Goal: Book appointment/travel/reservation

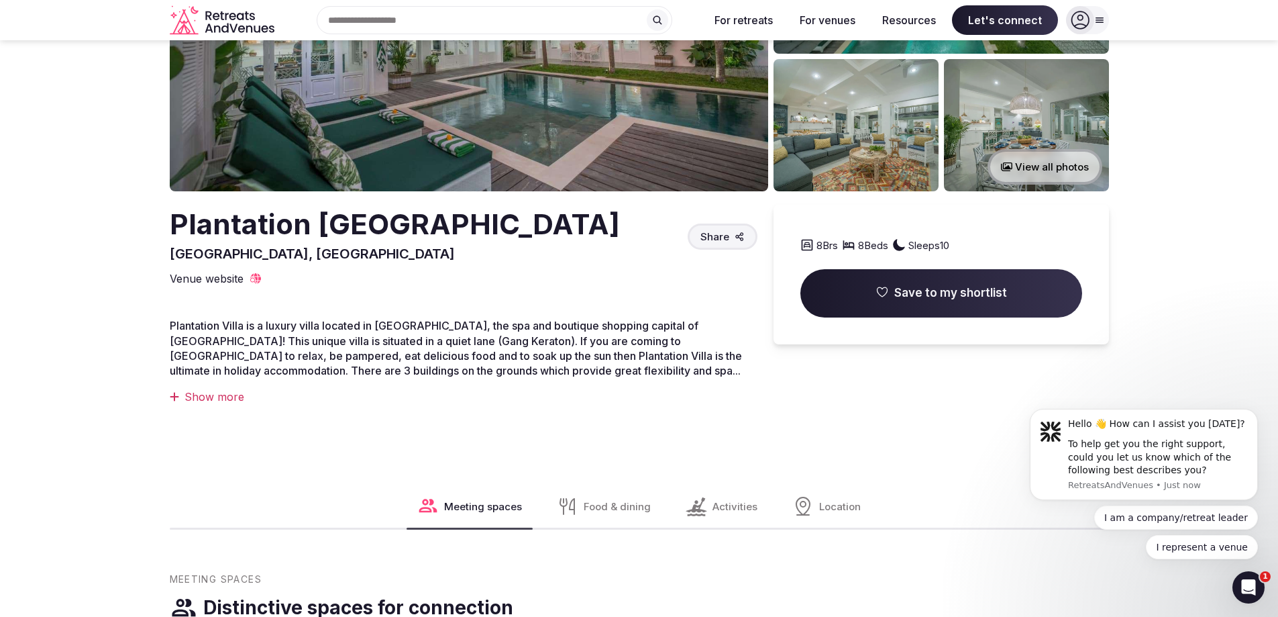
click at [226, 392] on div "Show more" at bounding box center [464, 396] width 588 height 15
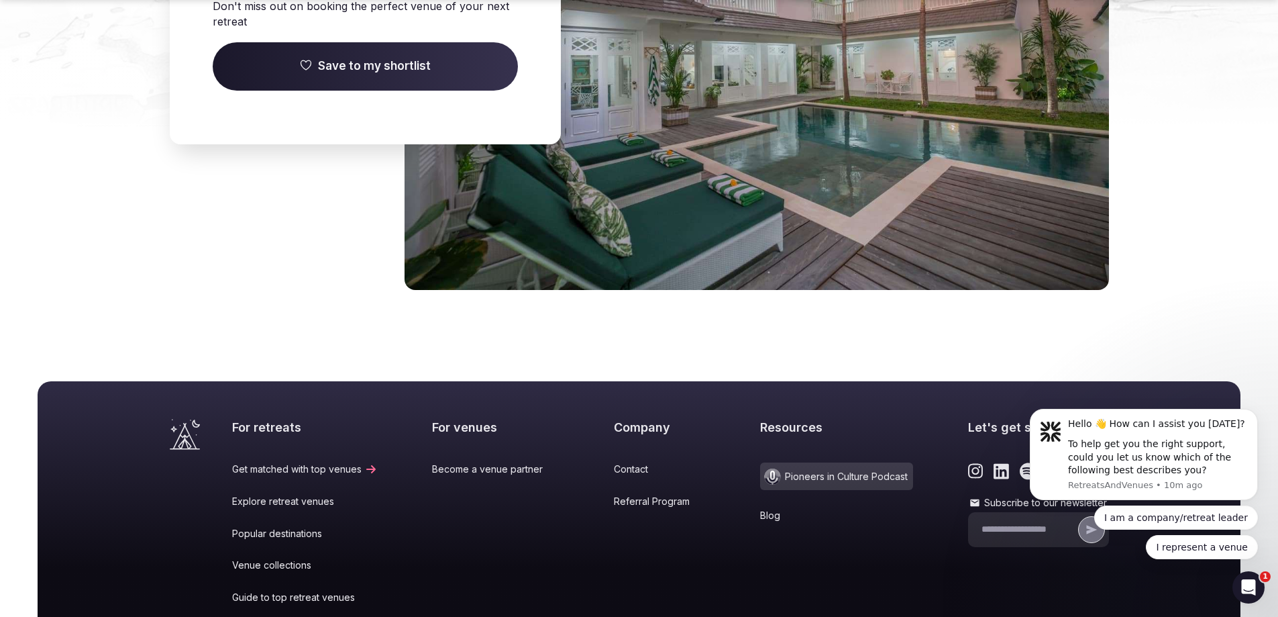
scroll to position [2755, 0]
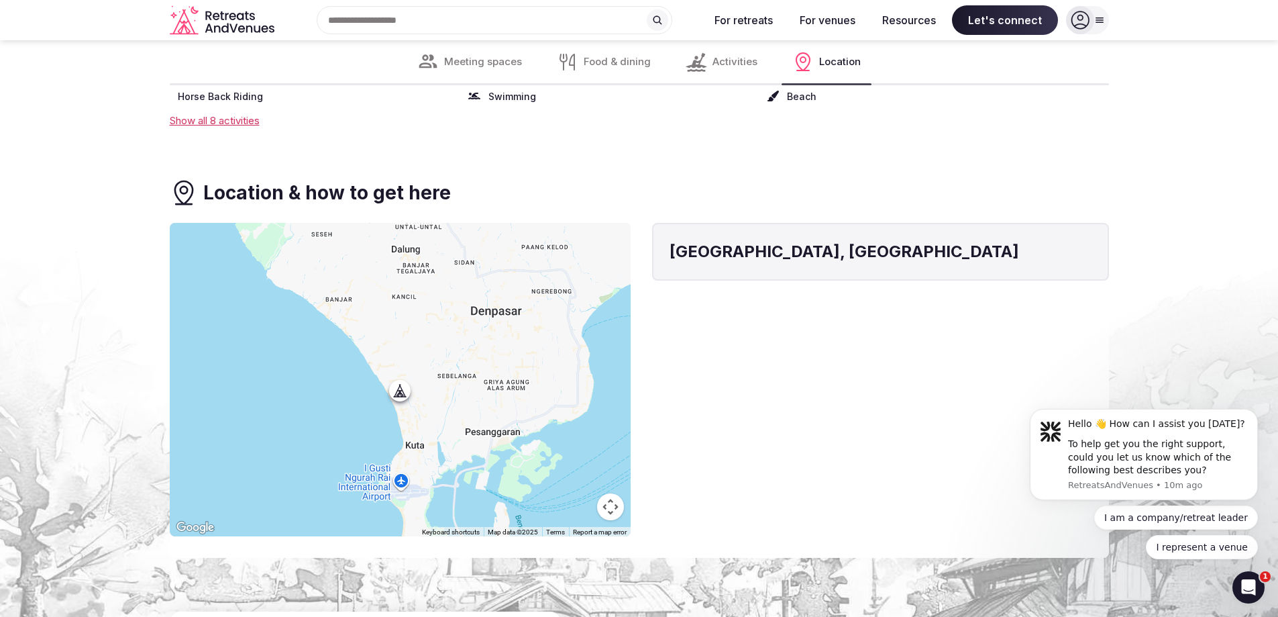
click at [836, 62] on span "Location" at bounding box center [840, 62] width 42 height 14
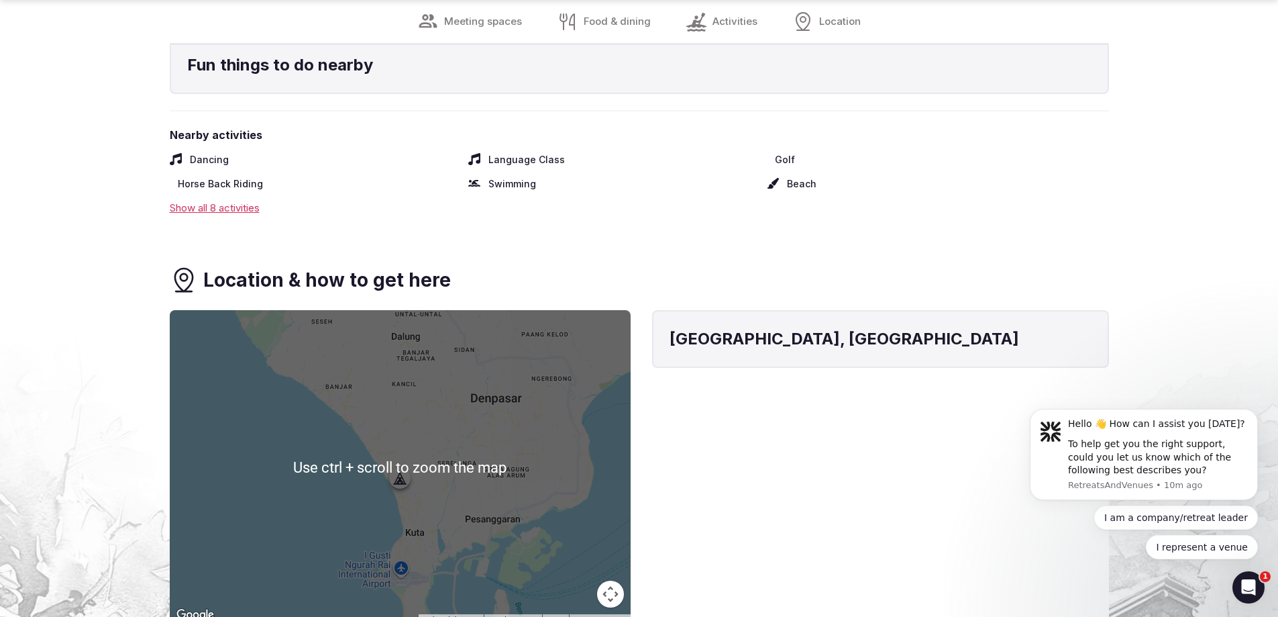
scroll to position [1904, 0]
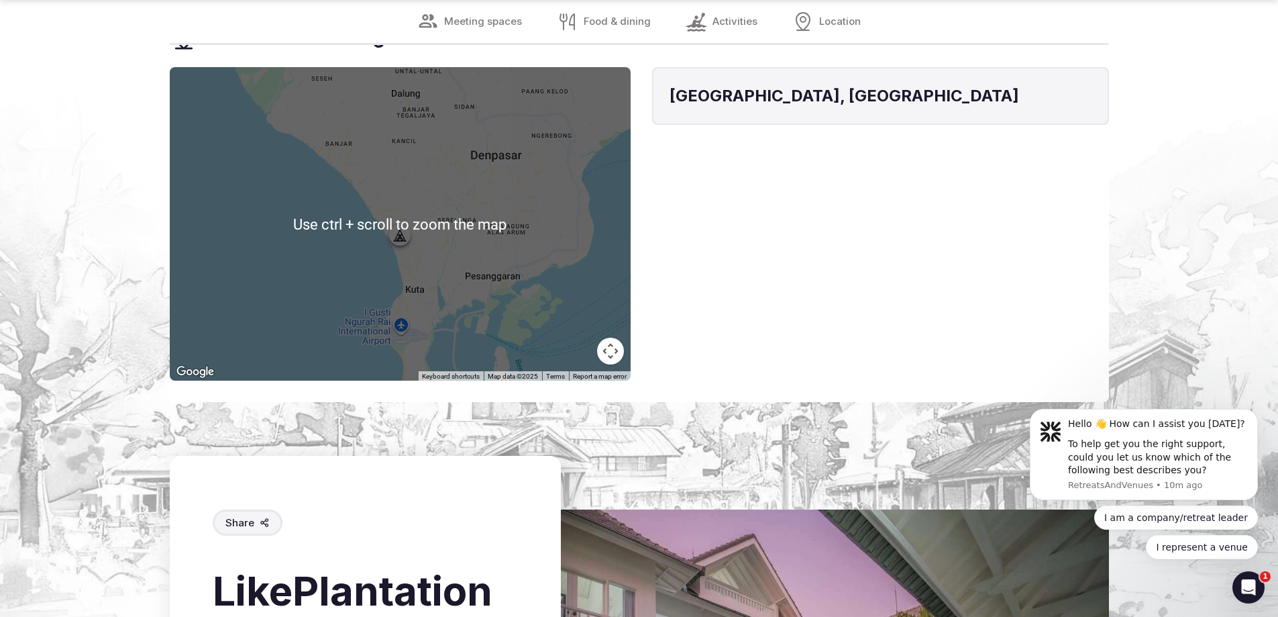
click at [475, 285] on div at bounding box center [400, 223] width 461 height 313
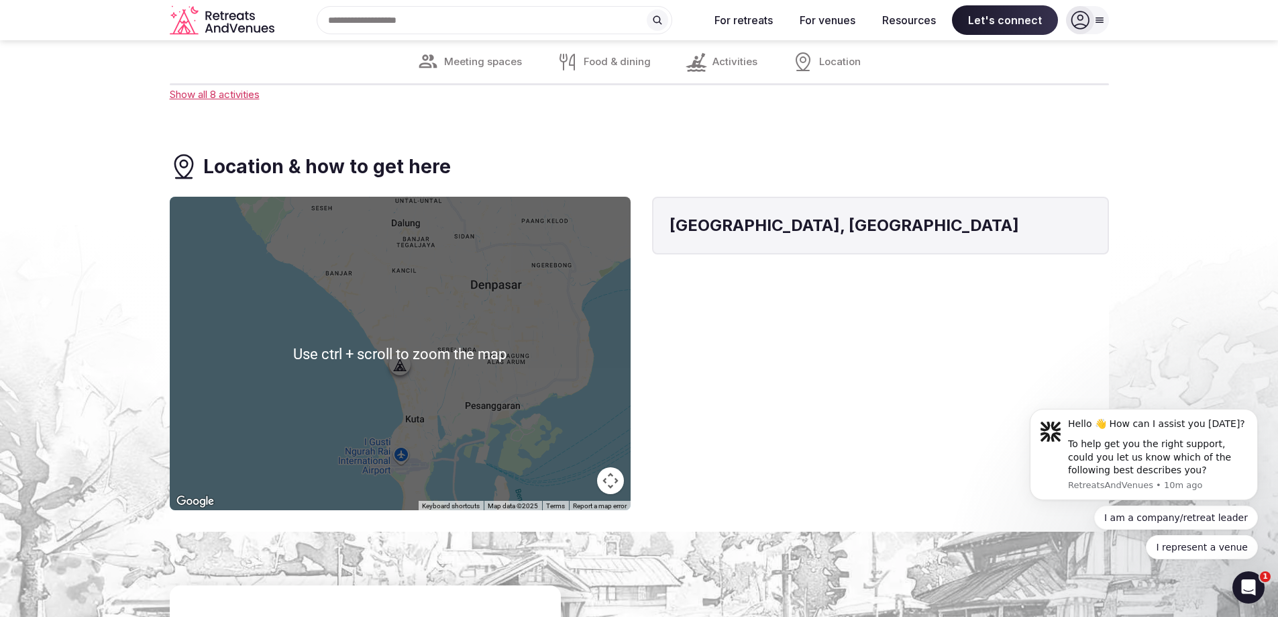
scroll to position [1770, 0]
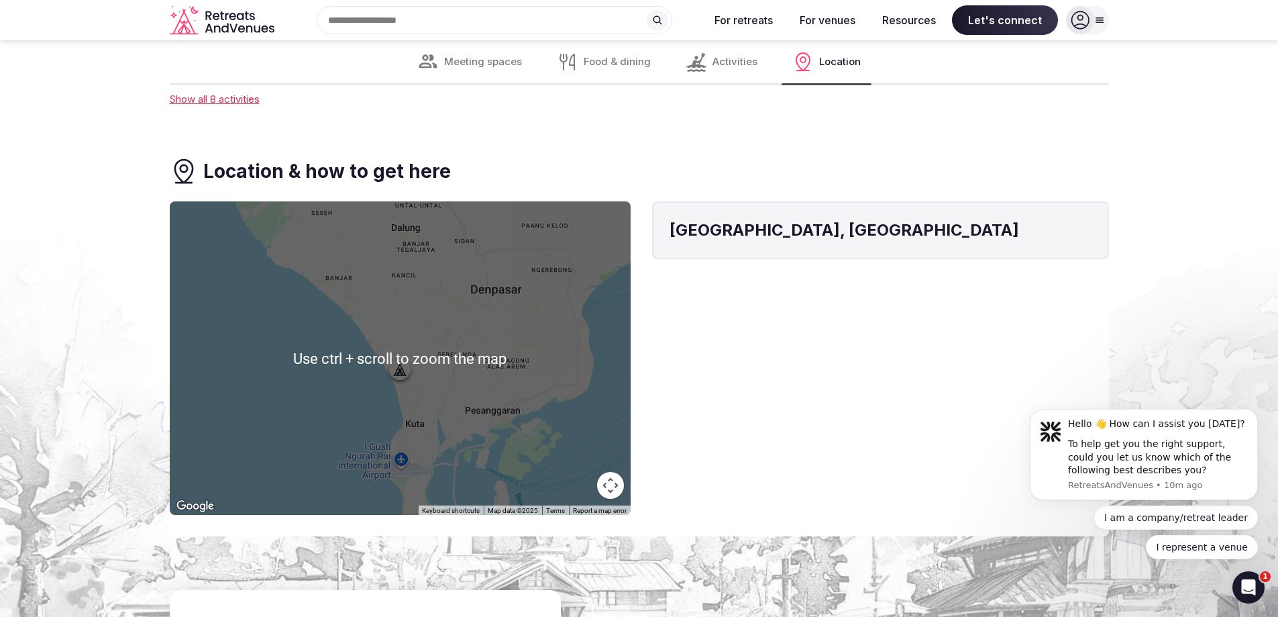
click at [760, 329] on div "[GEOGRAPHIC_DATA], [GEOGRAPHIC_DATA]" at bounding box center [880, 357] width 457 height 313
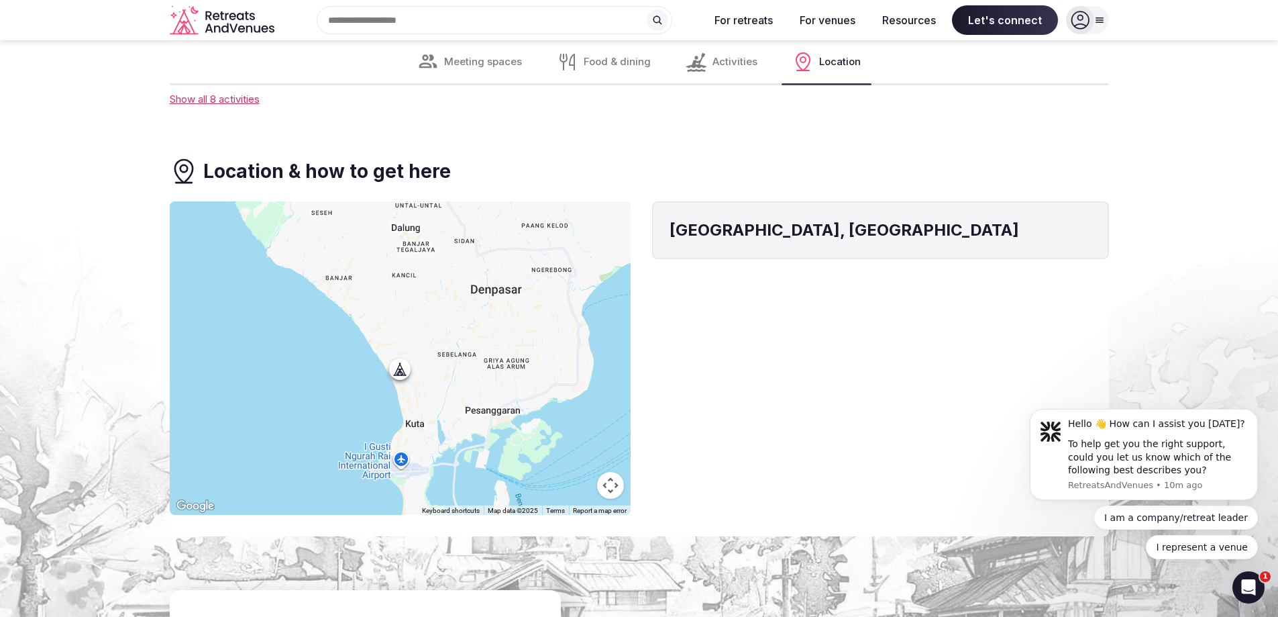
click at [743, 63] on span "Activities" at bounding box center [735, 62] width 45 height 14
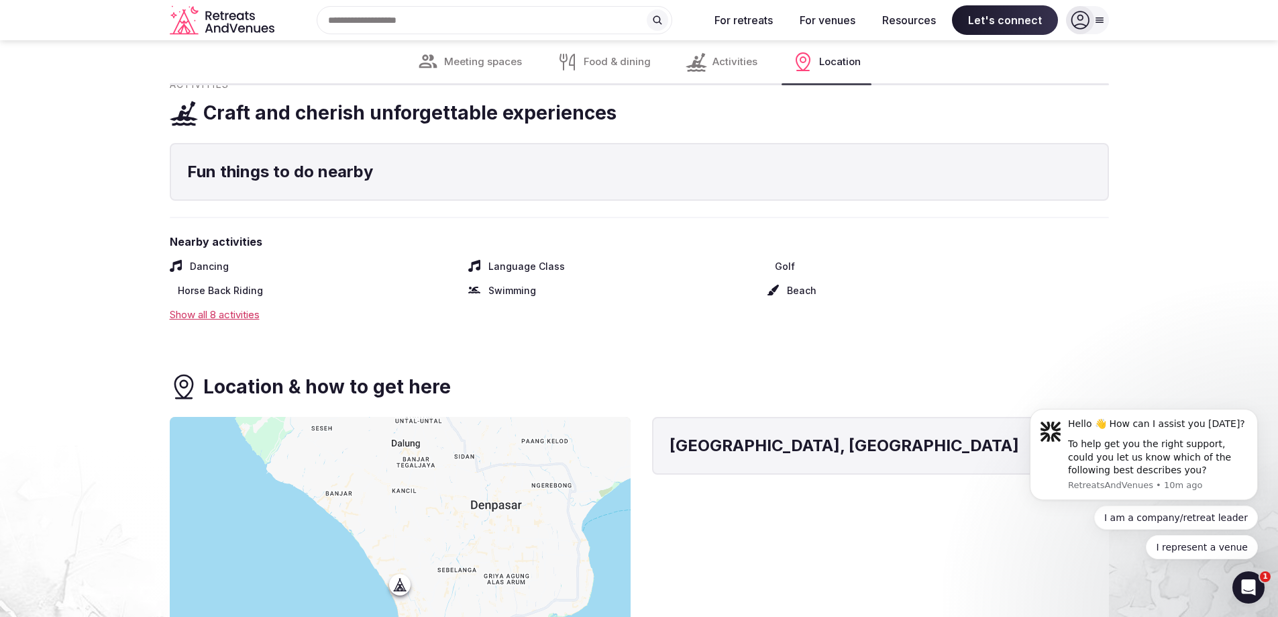
scroll to position [1550, 0]
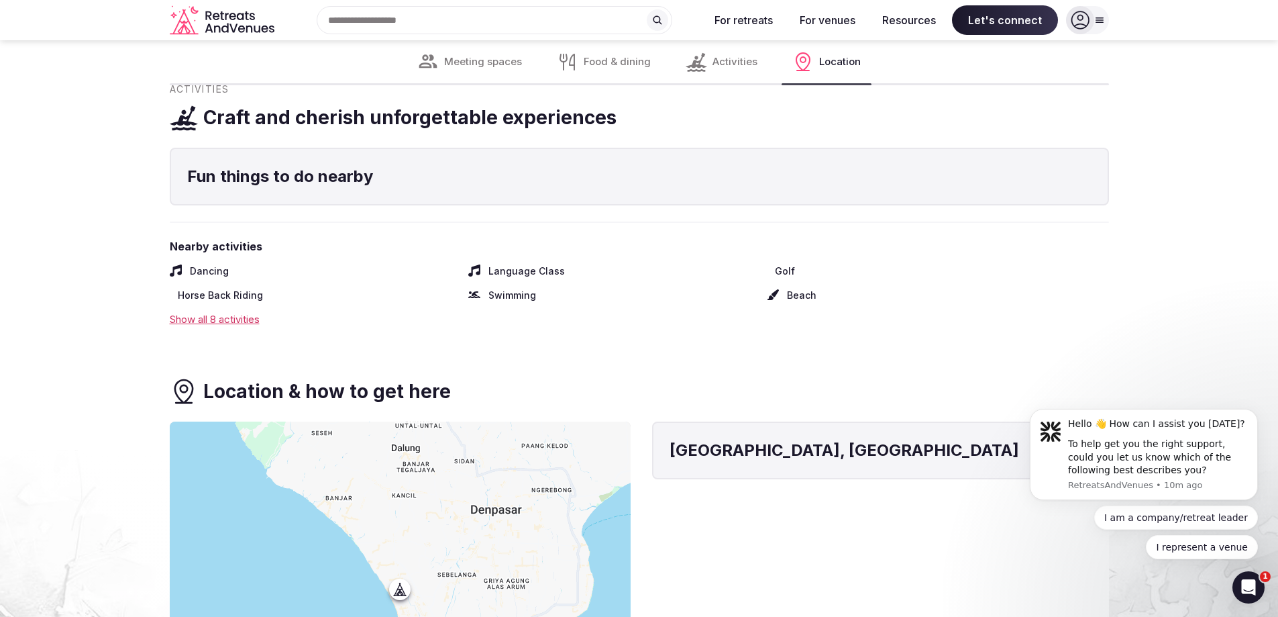
click at [244, 312] on div "Show all 8 activities" at bounding box center [639, 319] width 939 height 14
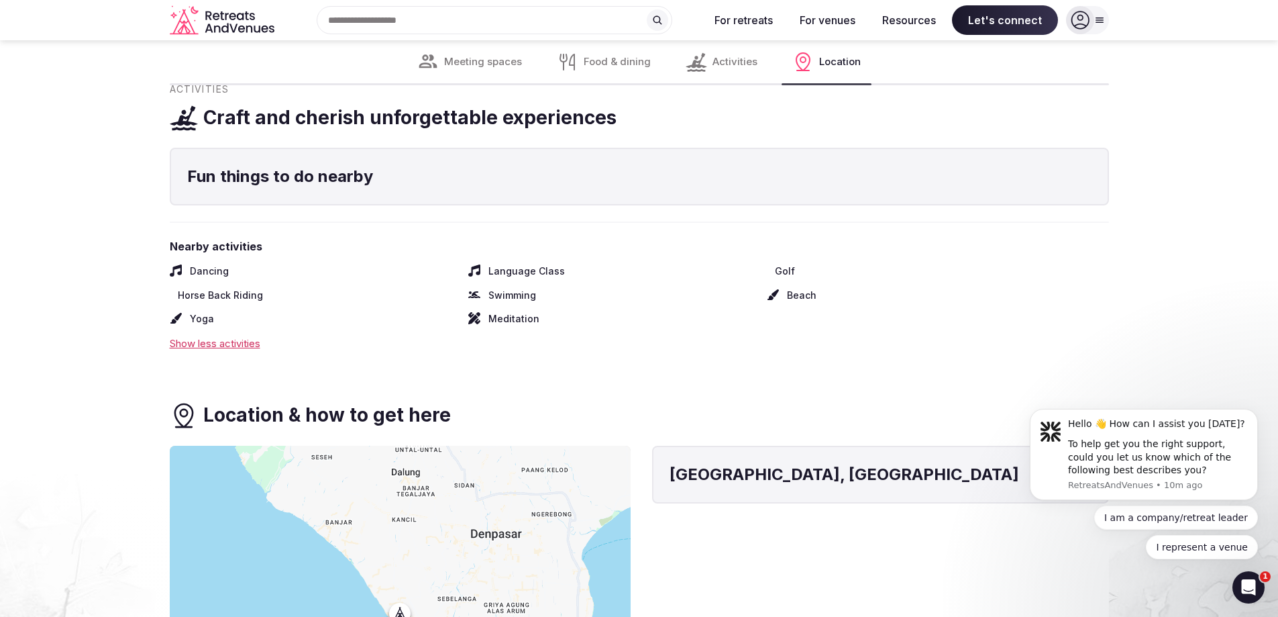
click at [627, 60] on span "Food & dining" at bounding box center [617, 62] width 67 height 14
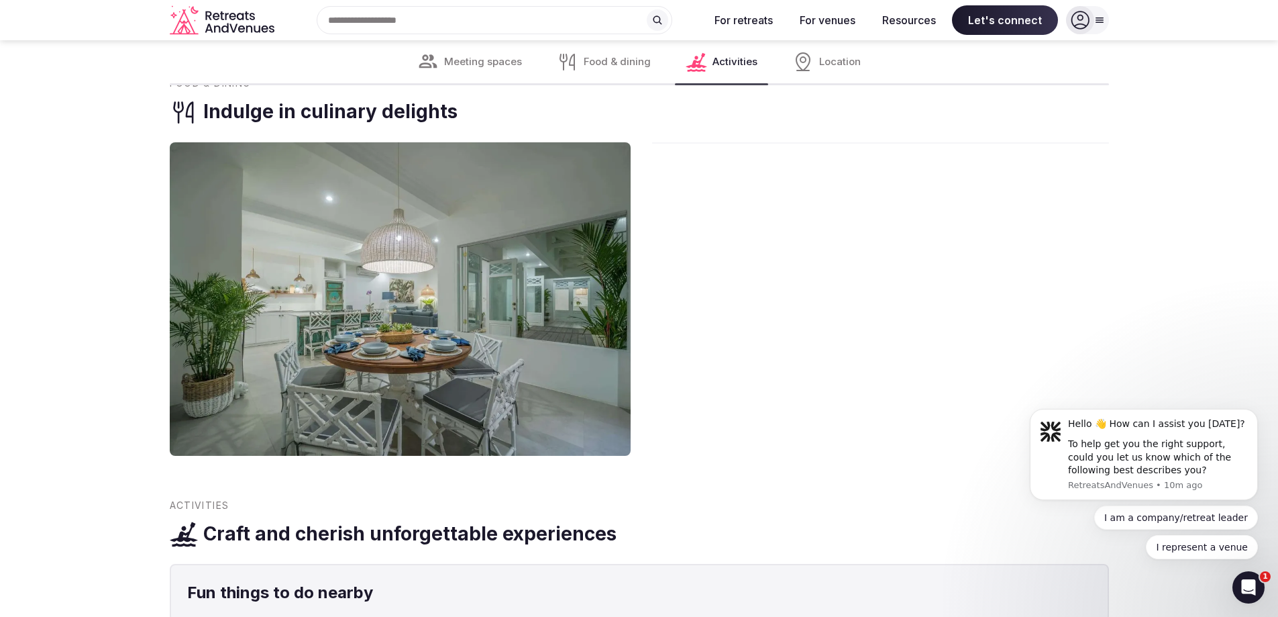
scroll to position [1129, 0]
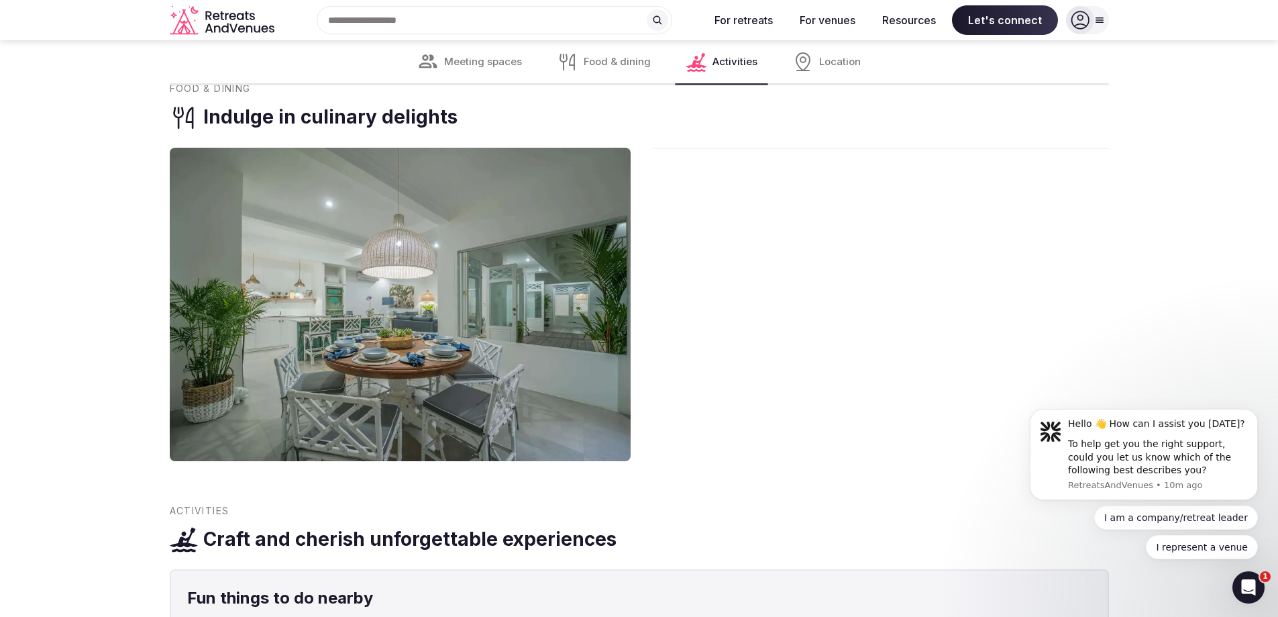
click at [613, 59] on span "Food & dining" at bounding box center [617, 62] width 67 height 14
click at [489, 62] on span "Meeting spaces" at bounding box center [483, 62] width 78 height 14
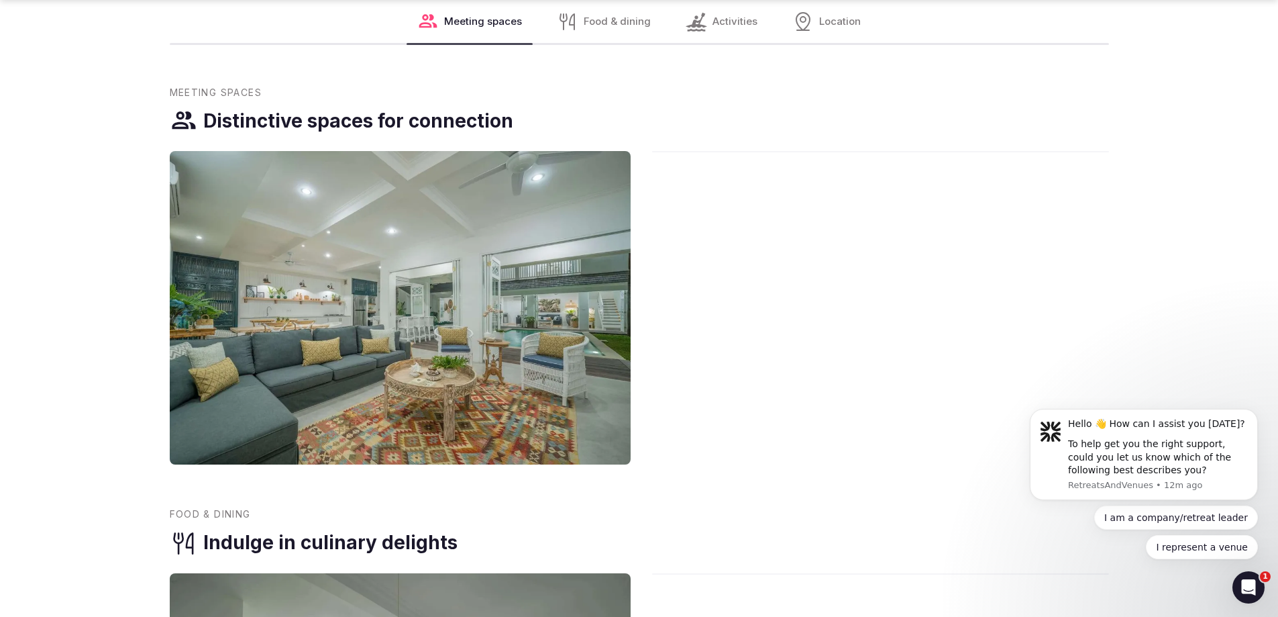
scroll to position [707, 0]
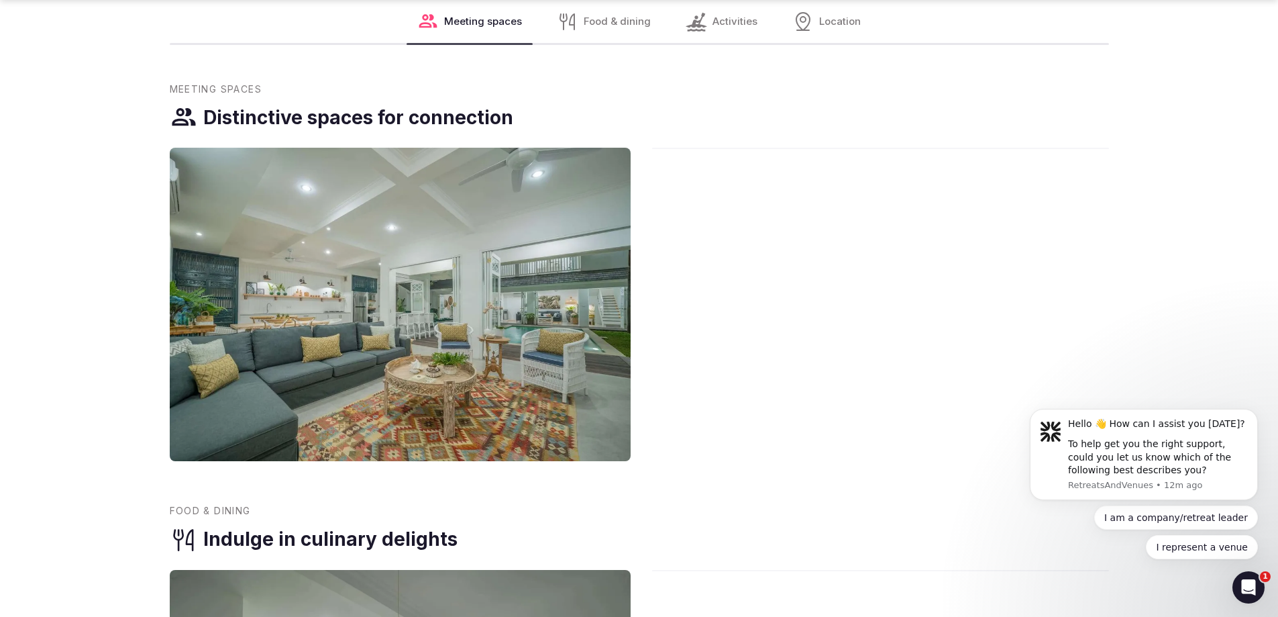
click at [458, 273] on img at bounding box center [400, 304] width 461 height 313
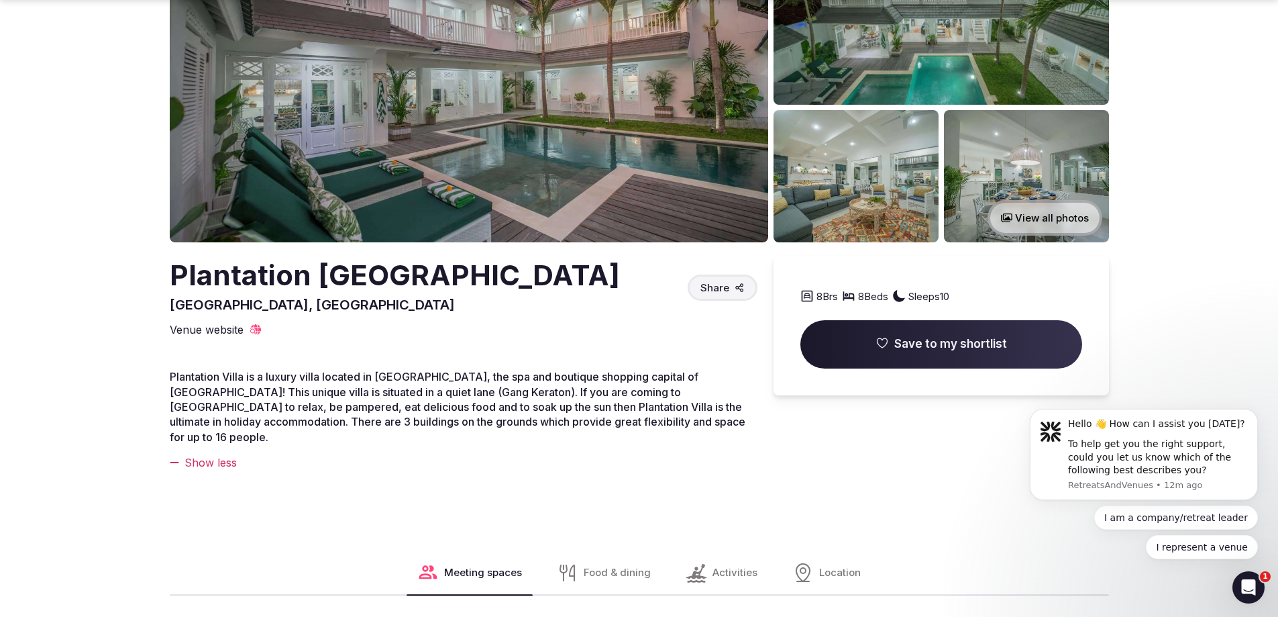
scroll to position [201, 0]
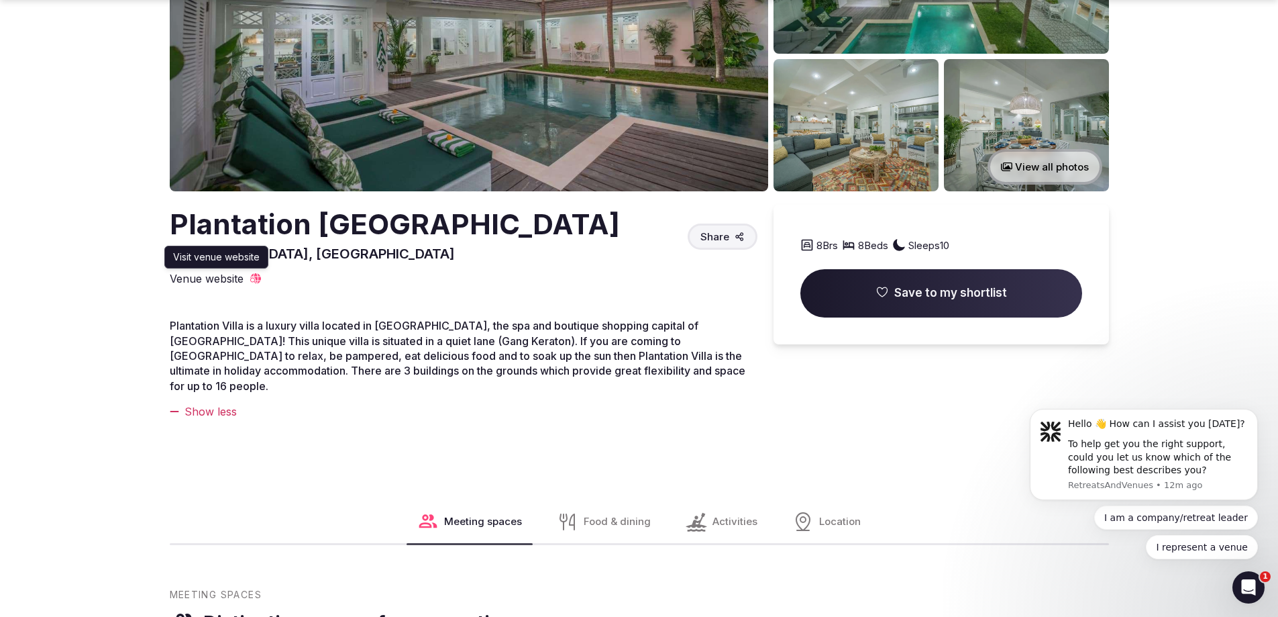
click at [222, 275] on span "Venue website" at bounding box center [207, 278] width 74 height 15
